Goal: Information Seeking & Learning: Check status

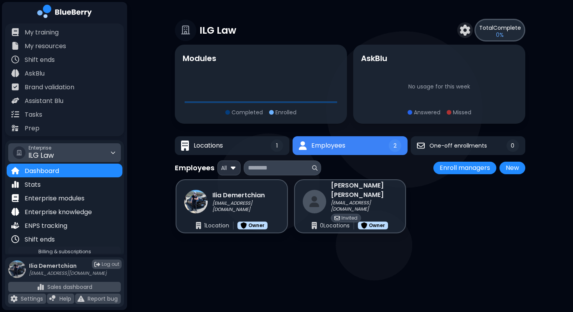
click at [104, 150] on div "Enterprise ILG Law" at bounding box center [64, 152] width 113 height 19
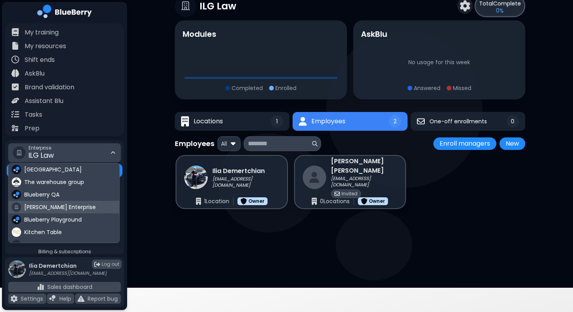
scroll to position [27, 0]
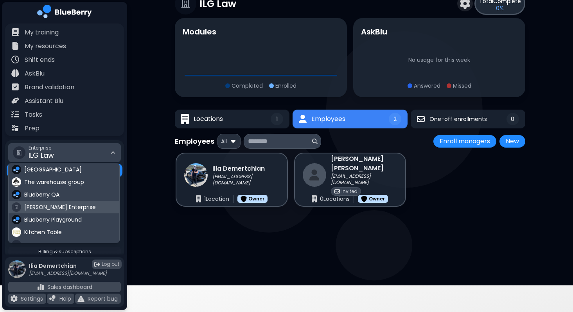
click at [72, 204] on div "[PERSON_NAME] Enterprise" at bounding box center [64, 207] width 111 height 13
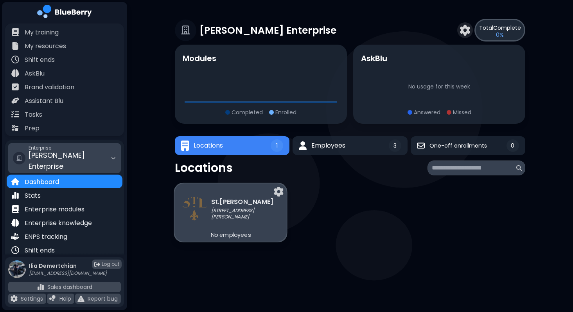
click at [224, 217] on div "St.[PERSON_NAME] [STREET_ADDRESS][PERSON_NAME]" at bounding box center [231, 208] width 96 height 24
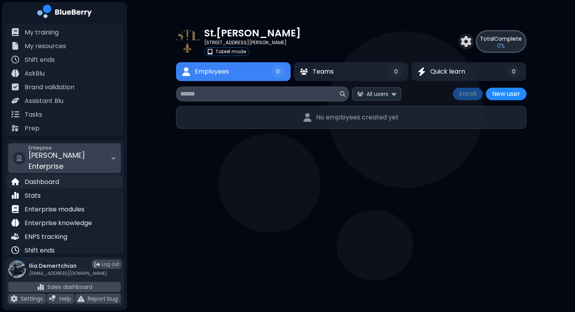
click at [34, 177] on p "Dashboard" at bounding box center [42, 181] width 34 height 9
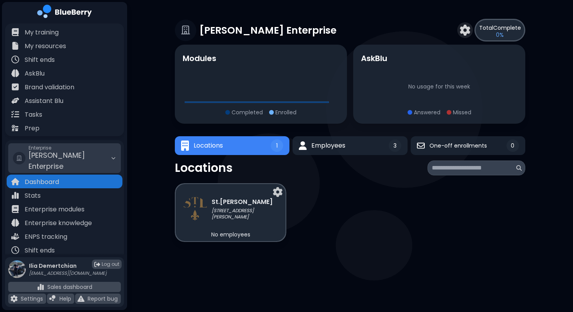
scroll to position [125, 0]
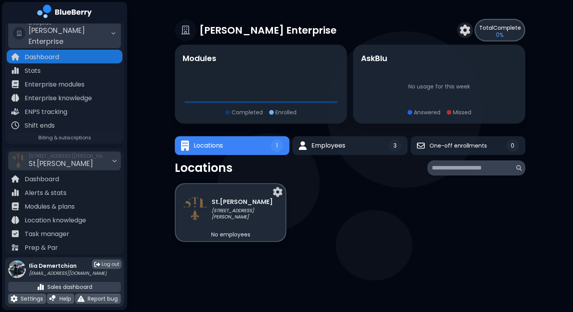
click at [64, 282] on div "Sales dashboard" at bounding box center [64, 286] width 113 height 10
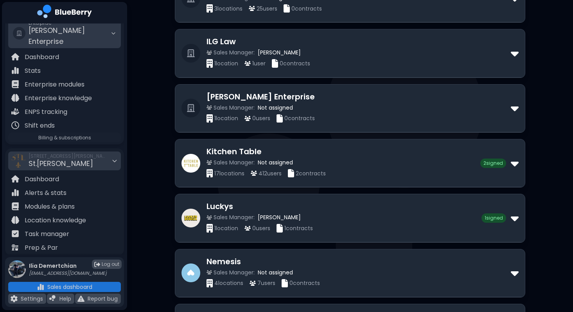
scroll to position [231, 0]
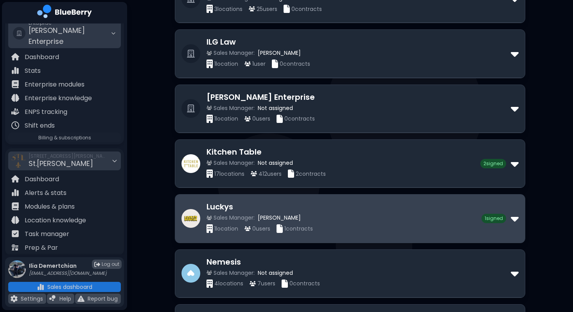
click at [282, 211] on h2 "Luckys" at bounding box center [343, 207] width 275 height 12
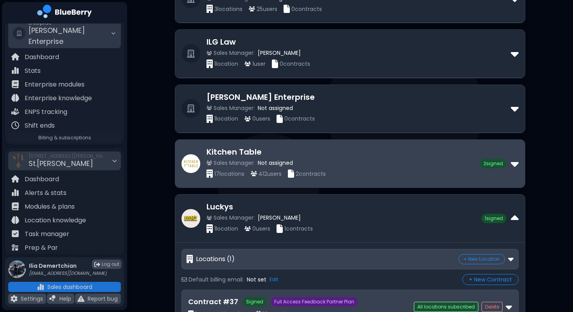
click at [308, 164] on div "Sales Manager: Not assigned" at bounding box center [343, 162] width 274 height 7
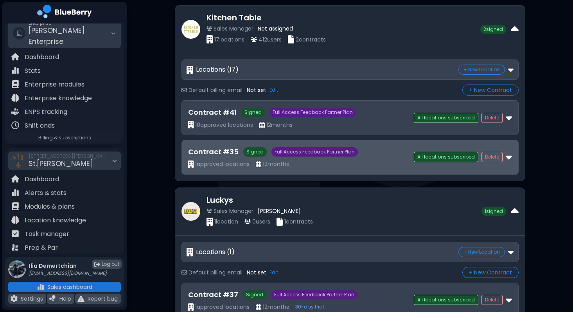
scroll to position [374, 0]
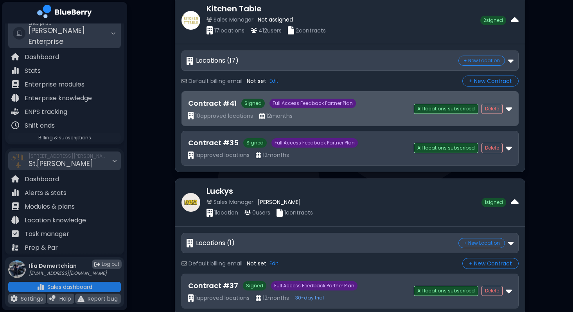
click at [331, 115] on div "10 approved locations 12 months" at bounding box center [301, 115] width 226 height 7
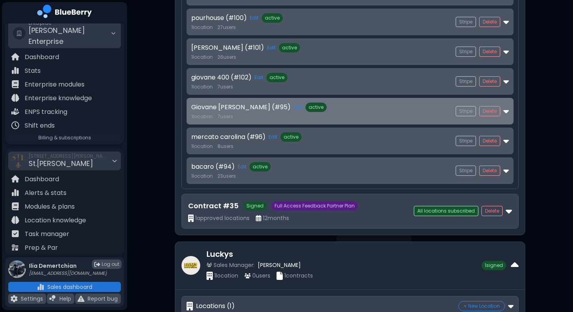
scroll to position [796, 0]
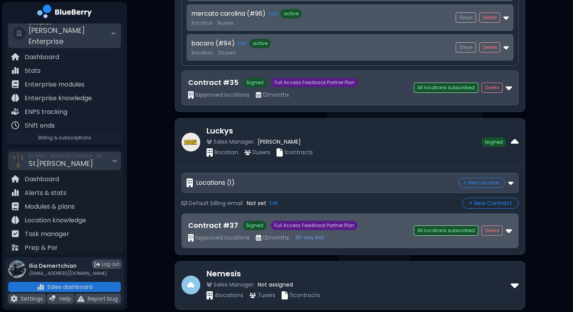
click at [328, 220] on div "Contract # 37 Signed Full Access Feedback Partner Plan" at bounding box center [301, 225] width 226 height 11
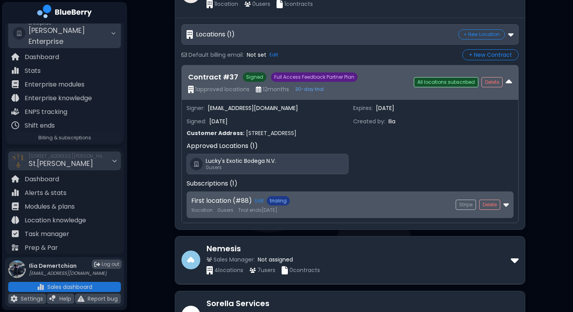
scroll to position [1066, 0]
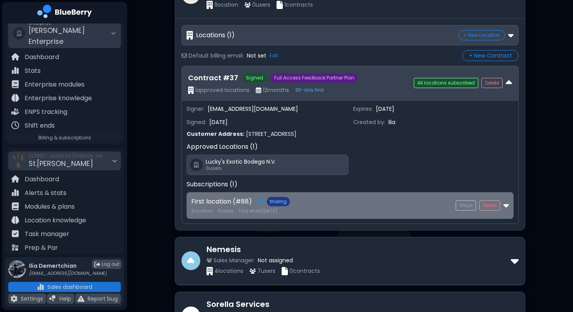
click at [329, 215] on div "First location (#88) Edit trialing 1 location 0 user s Trial ends [DATE] Stripe…" at bounding box center [349, 205] width 327 height 27
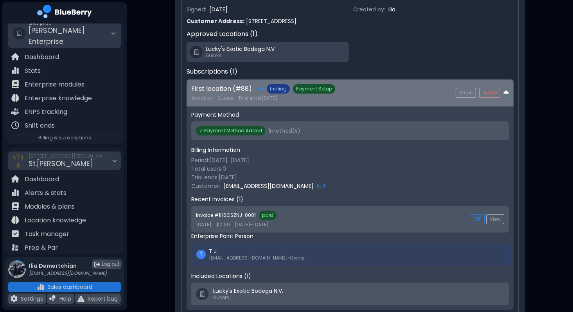
scroll to position [1177, 0]
click at [458, 94] on link "Stripe" at bounding box center [465, 93] width 20 height 10
click at [462, 96] on link "Stripe" at bounding box center [465, 93] width 20 height 10
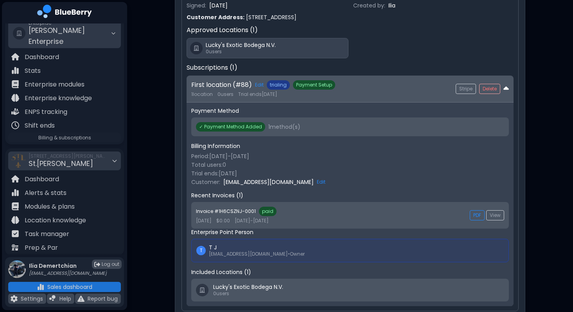
scroll to position [1182, 0]
